Goal: Task Accomplishment & Management: Use online tool/utility

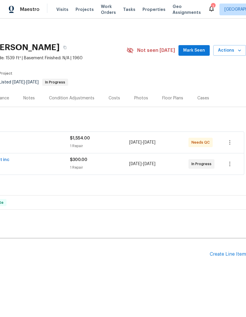
scroll to position [0, 87]
click at [237, 48] on icon "button" at bounding box center [240, 50] width 6 height 6
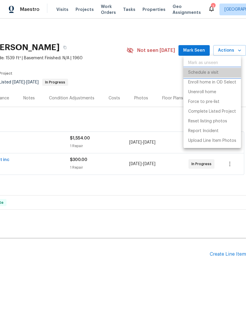
click at [219, 71] on li "Schedule a visit" at bounding box center [212, 73] width 58 height 10
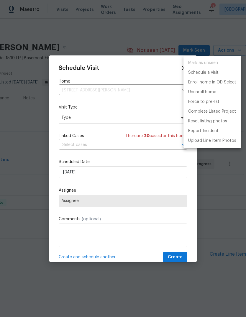
click at [65, 116] on div at bounding box center [123, 158] width 246 height 317
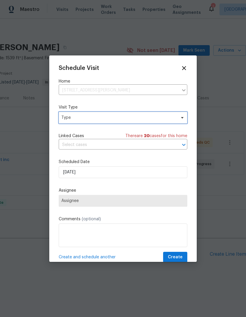
click at [67, 121] on span "Type" at bounding box center [118, 118] width 115 height 6
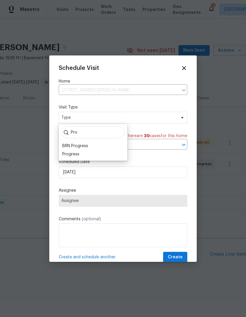
type input "Pro"
click at [69, 153] on div "Progress" at bounding box center [70, 154] width 17 height 6
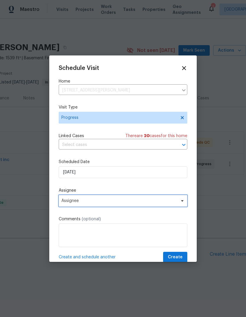
click at [68, 201] on span "Assignee" at bounding box center [119, 200] width 116 height 5
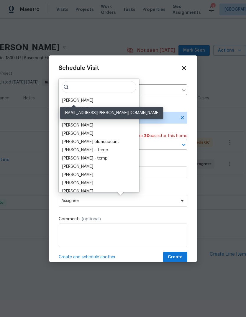
click at [74, 103] on div "[PERSON_NAME]" at bounding box center [77, 101] width 31 height 6
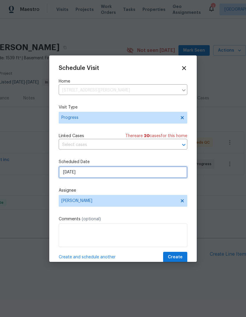
click at [70, 174] on input "[DATE]" at bounding box center [123, 172] width 129 height 12
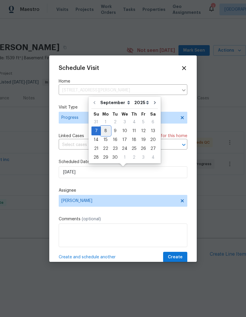
click at [104, 130] on div "8" at bounding box center [105, 131] width 9 height 8
type input "[DATE]"
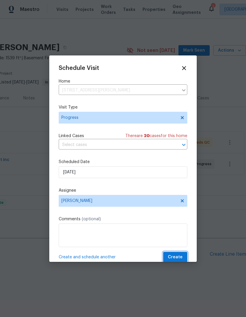
click at [180, 256] on span "Create" at bounding box center [175, 257] width 15 height 7
